Goal: Find specific page/section: Find specific page/section

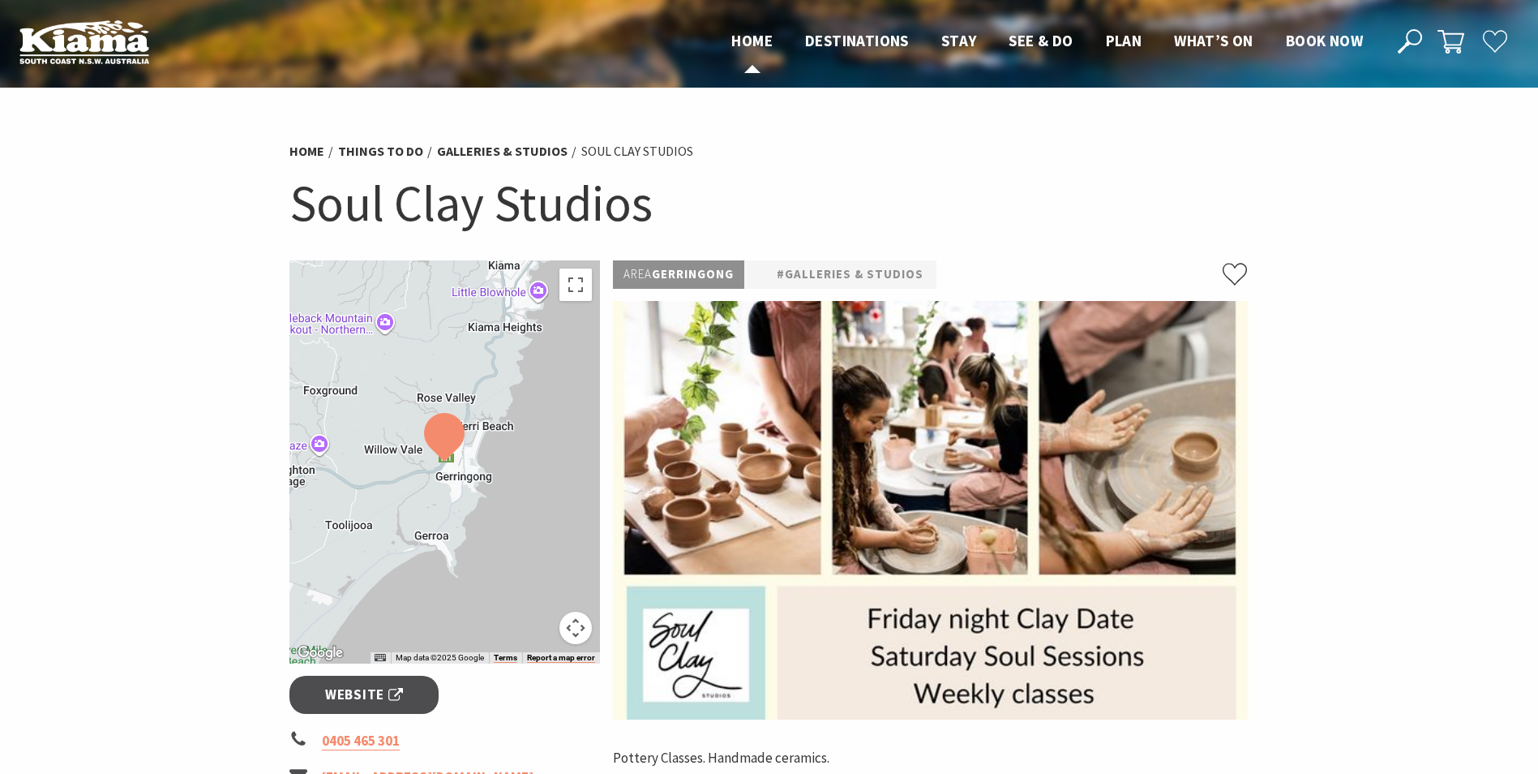
click at [748, 36] on span "Home" at bounding box center [751, 40] width 41 height 19
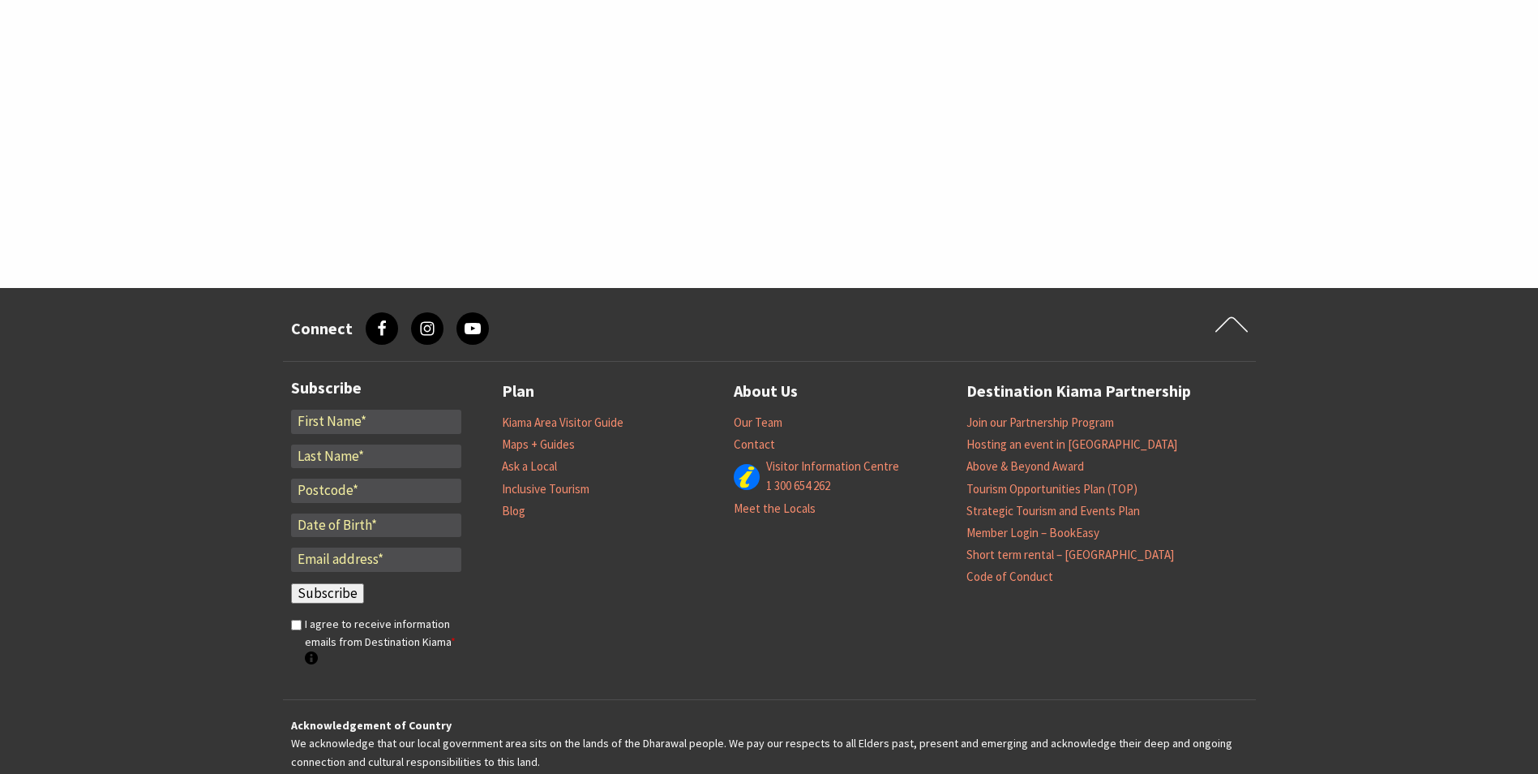
scroll to position [324, 0]
